Goal: Transaction & Acquisition: Download file/media

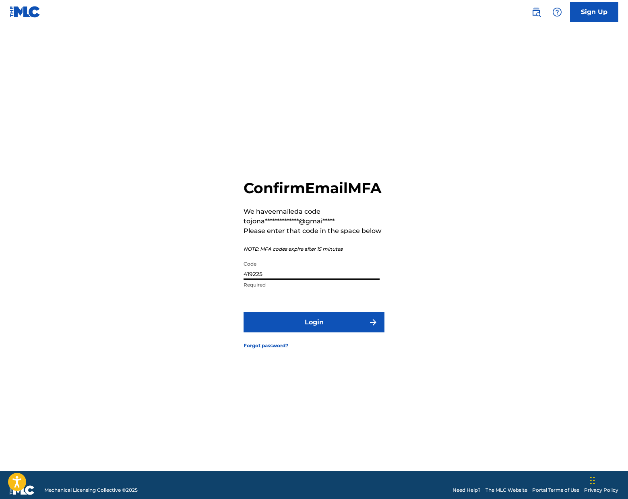
type input "419225"
click at [316, 331] on button "Login" at bounding box center [313, 322] width 141 height 20
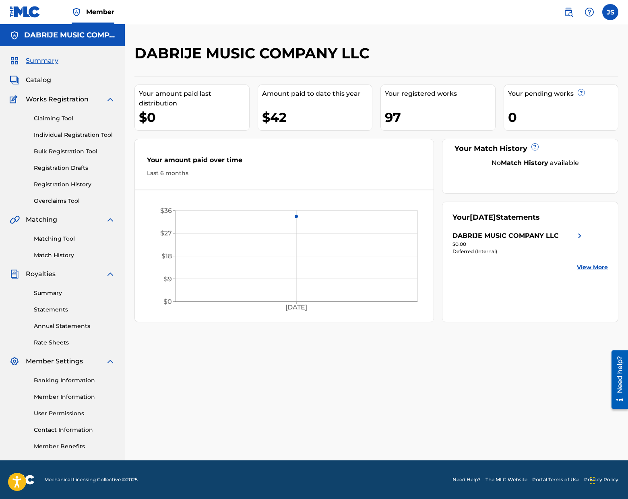
click at [67, 324] on link "Annual Statements" at bounding box center [74, 326] width 81 height 8
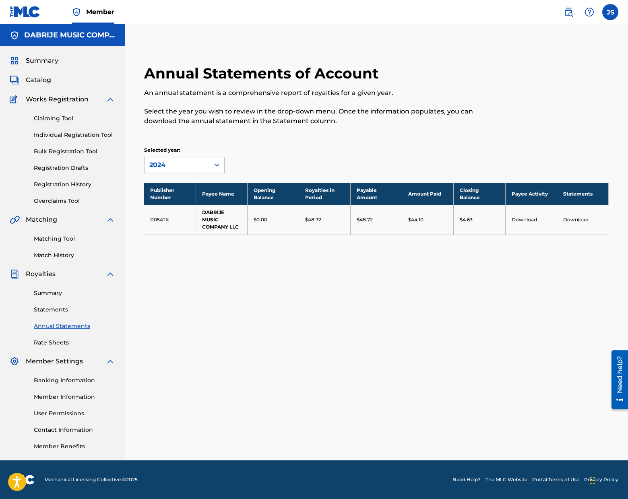
click at [578, 218] on link "Download" at bounding box center [575, 219] width 25 height 6
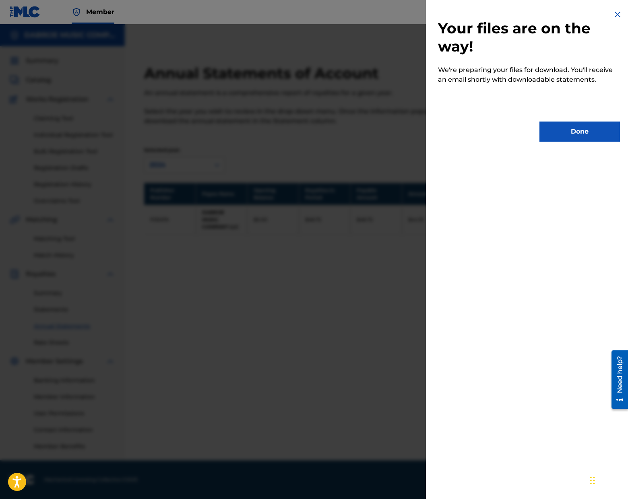
drag, startPoint x: 579, startPoint y: 130, endPoint x: 583, endPoint y: 138, distance: 8.8
click at [580, 130] on button "Done" at bounding box center [579, 131] width 80 height 20
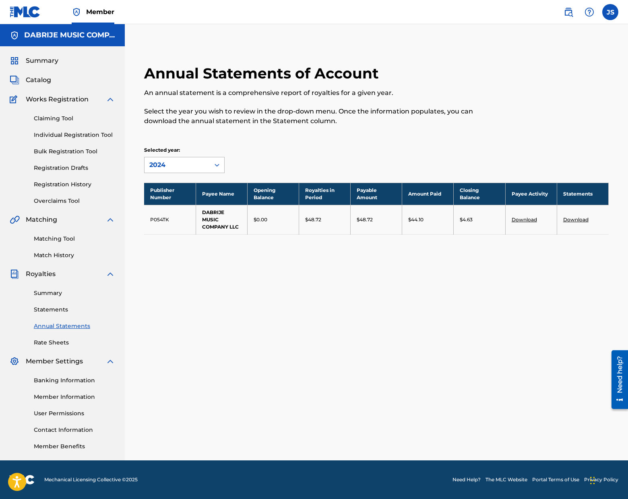
click at [218, 164] on icon at bounding box center [217, 165] width 8 height 8
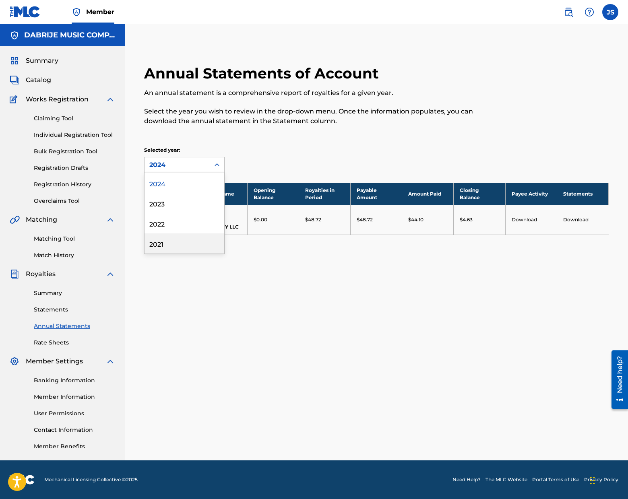
drag, startPoint x: 177, startPoint y: 241, endPoint x: 188, endPoint y: 244, distance: 11.1
click at [177, 241] on div "2021" at bounding box center [184, 243] width 80 height 20
click at [217, 164] on icon at bounding box center [217, 165] width 8 height 8
click at [171, 223] on div "2022" at bounding box center [184, 223] width 80 height 20
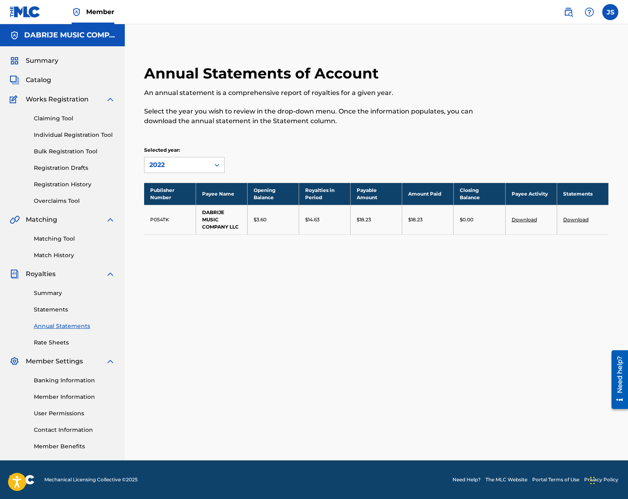
click at [219, 163] on icon at bounding box center [217, 165] width 8 height 8
click at [175, 204] on div "2023" at bounding box center [184, 203] width 80 height 20
click at [218, 162] on icon at bounding box center [217, 165] width 8 height 8
click at [184, 185] on div "2024" at bounding box center [184, 183] width 80 height 20
click at [217, 164] on icon at bounding box center [217, 165] width 8 height 8
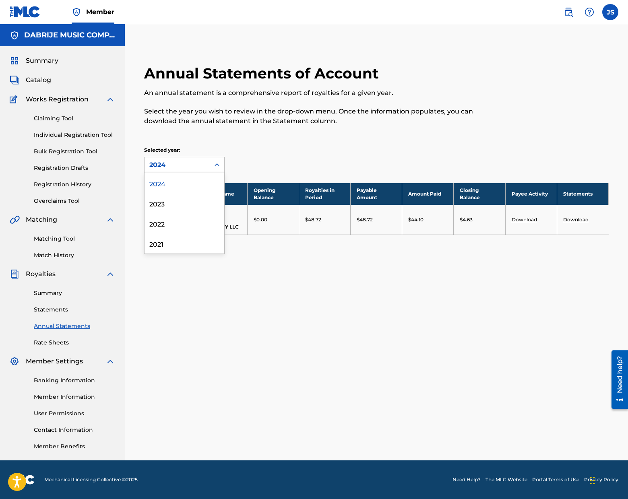
click at [474, 338] on div "Annual Statements of Account An annual statement is a comprehensive report of r…" at bounding box center [376, 252] width 503 height 416
click at [217, 165] on icon at bounding box center [216, 165] width 5 height 3
drag, startPoint x: 166, startPoint y: 245, endPoint x: 189, endPoint y: 247, distance: 22.6
click at [166, 245] on div "2021" at bounding box center [184, 243] width 80 height 20
click at [575, 219] on link "Download" at bounding box center [575, 219] width 25 height 6
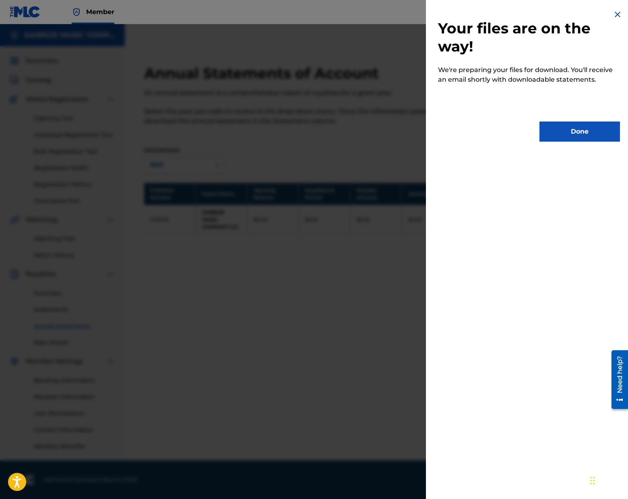
click at [583, 129] on button "Done" at bounding box center [579, 131] width 80 height 20
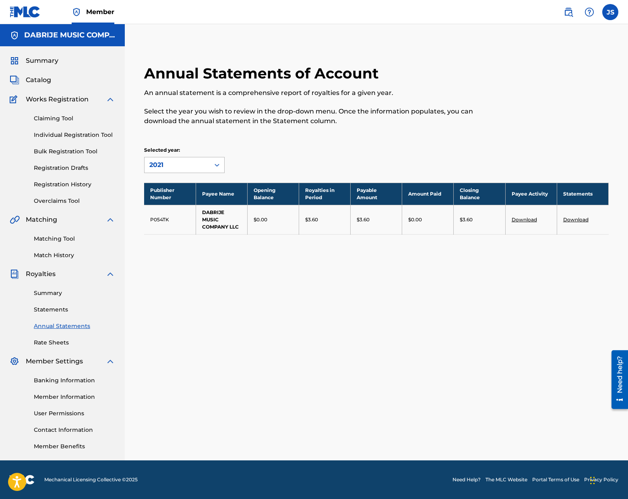
click at [218, 164] on icon at bounding box center [217, 165] width 8 height 8
click at [185, 225] on div "2022" at bounding box center [184, 223] width 80 height 20
click at [576, 219] on link "Download" at bounding box center [575, 219] width 25 height 6
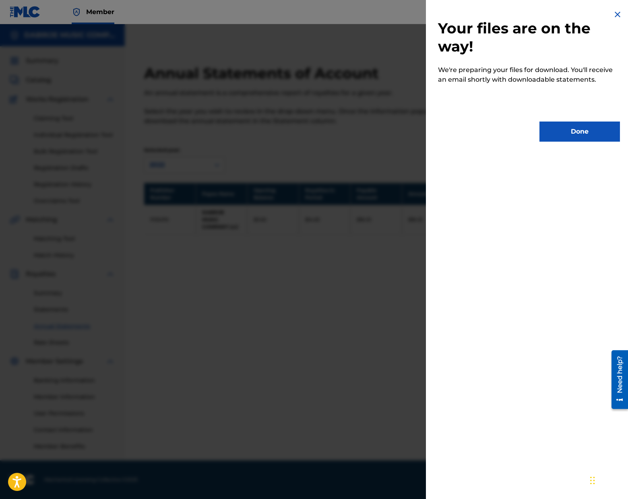
click at [579, 128] on button "Done" at bounding box center [579, 131] width 80 height 20
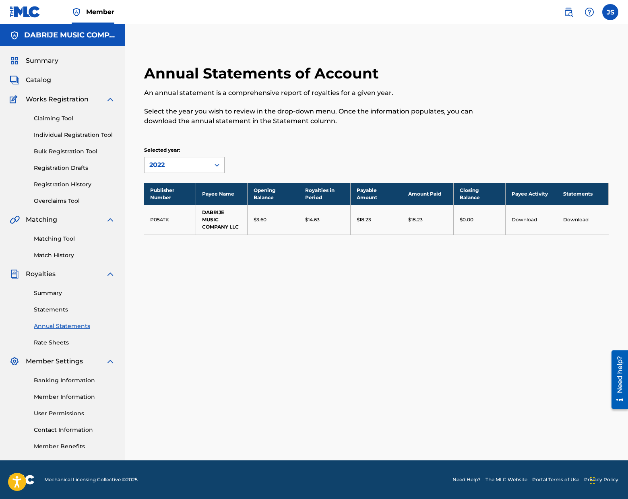
click at [216, 164] on icon at bounding box center [217, 165] width 8 height 8
click at [185, 203] on div "2023" at bounding box center [184, 203] width 80 height 20
click at [576, 219] on link "Download" at bounding box center [575, 219] width 25 height 6
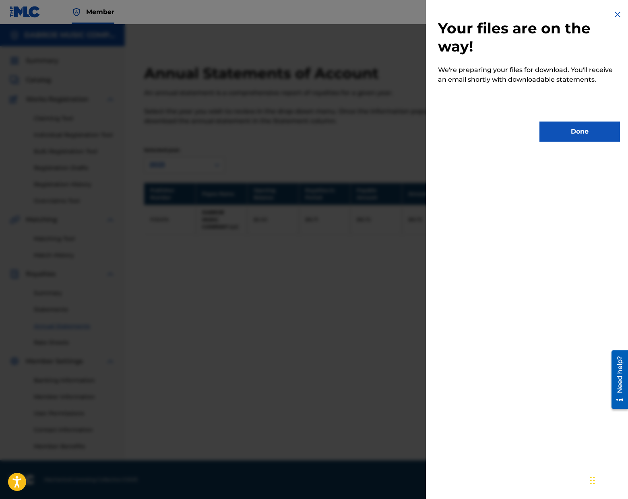
click at [579, 130] on button "Done" at bounding box center [579, 131] width 80 height 20
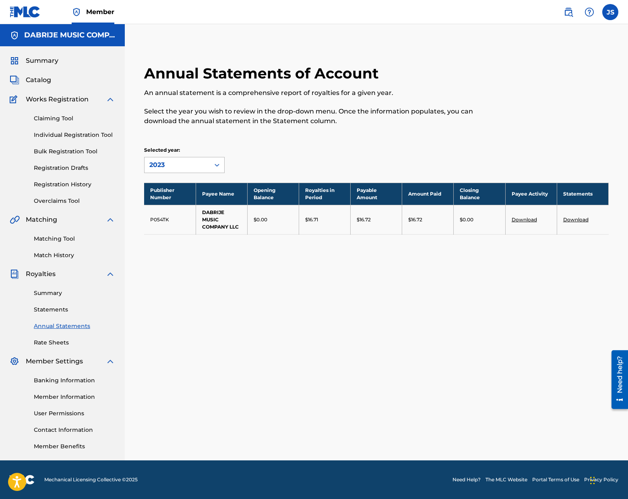
click at [218, 165] on icon at bounding box center [216, 165] width 5 height 3
click at [173, 182] on div "2024" at bounding box center [184, 183] width 80 height 20
click at [574, 220] on link "Download" at bounding box center [575, 219] width 25 height 6
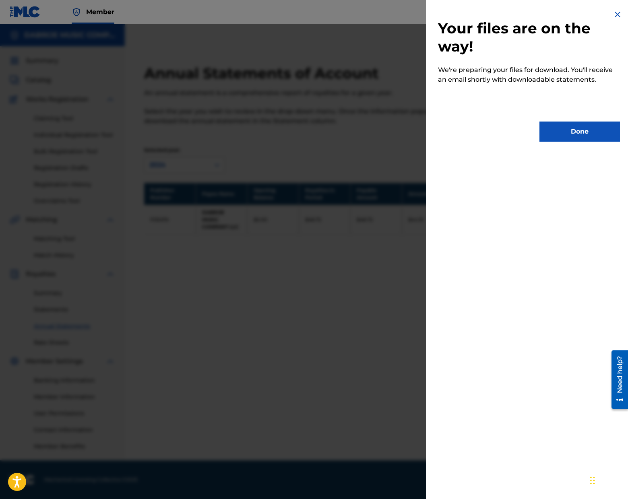
drag, startPoint x: 581, startPoint y: 130, endPoint x: 628, endPoint y: 128, distance: 46.8
click at [581, 130] on button "Done" at bounding box center [579, 131] width 80 height 20
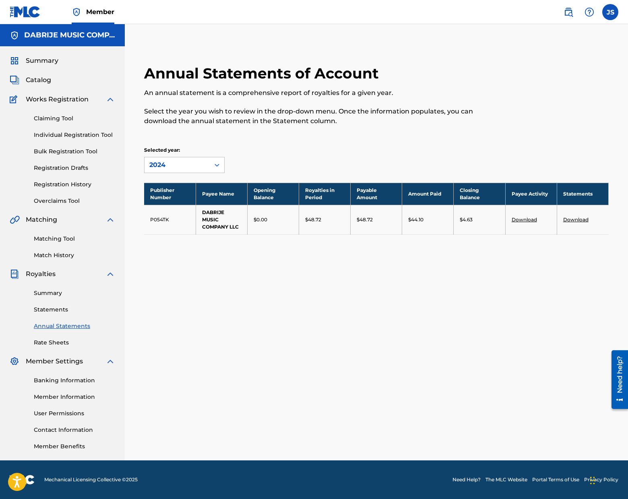
drag, startPoint x: 42, startPoint y: 60, endPoint x: 49, endPoint y: 60, distance: 7.2
click at [42, 60] on span "Summary" at bounding box center [42, 61] width 33 height 10
